Goal: Task Accomplishment & Management: Use online tool/utility

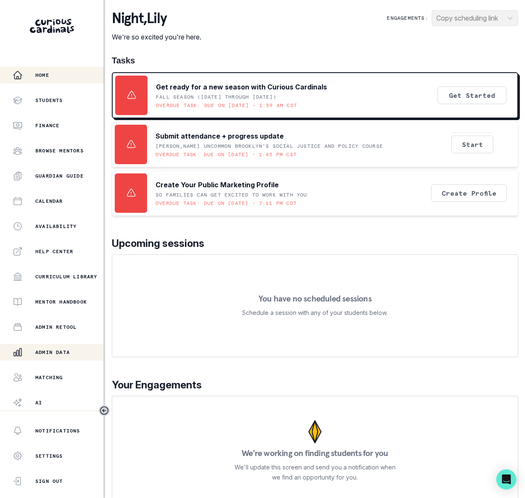
click at [63, 350] on p "Admin Data" at bounding box center [52, 352] width 34 height 7
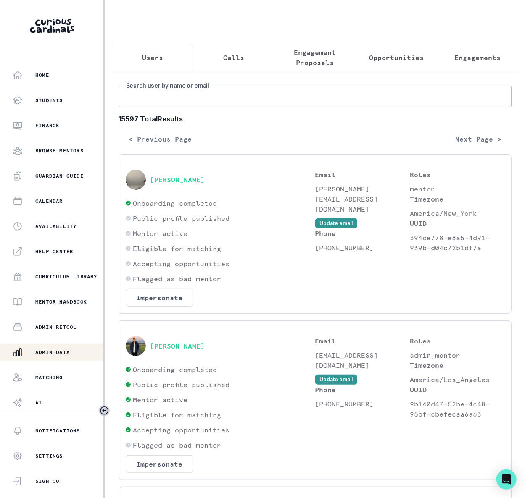
click at [175, 105] on input "Search user by name or email" at bounding box center [314, 96] width 393 height 21
type input "nandini"
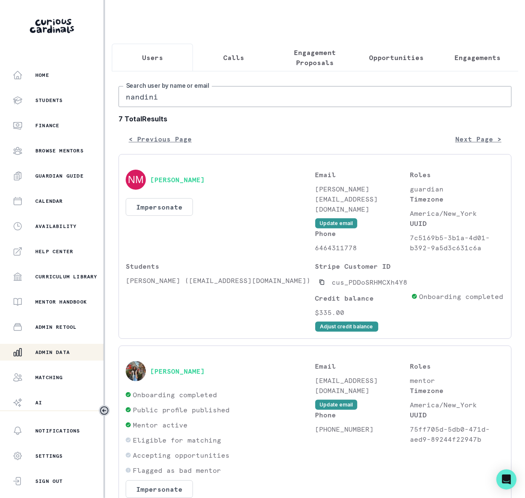
click at [154, 106] on input "nandini" at bounding box center [314, 96] width 393 height 21
click at [145, 103] on input "nandini" at bounding box center [314, 96] width 393 height 21
drag, startPoint x: 145, startPoint y: 103, endPoint x: 155, endPoint y: 105, distance: 10.6
click at [148, 106] on input "nandini" at bounding box center [314, 96] width 393 height 21
paste input "[EMAIL_ADDRESS][DOMAIN_NAME]"
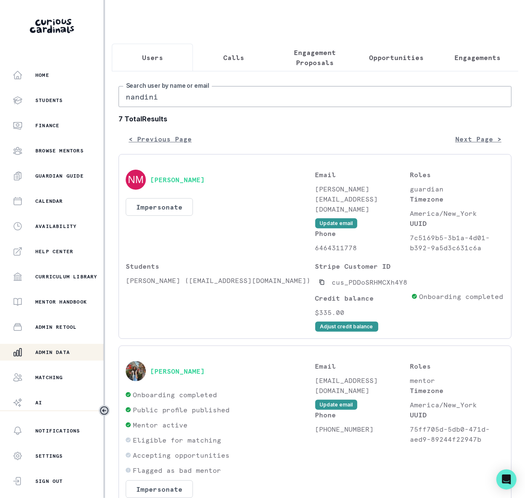
type input "[EMAIL_ADDRESS][DOMAIN_NAME]"
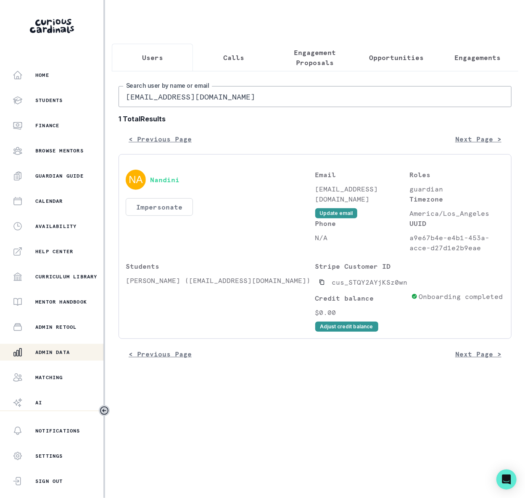
click at [160, 216] on button "Impersonate" at bounding box center [159, 207] width 67 height 18
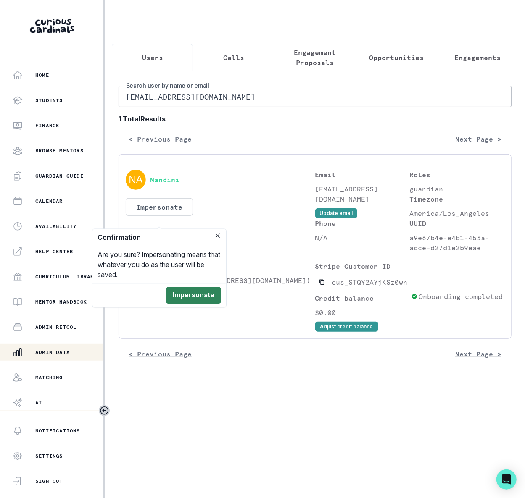
click at [187, 293] on button "Impersonate" at bounding box center [193, 295] width 55 height 17
